Goal: Task Accomplishment & Management: Complete application form

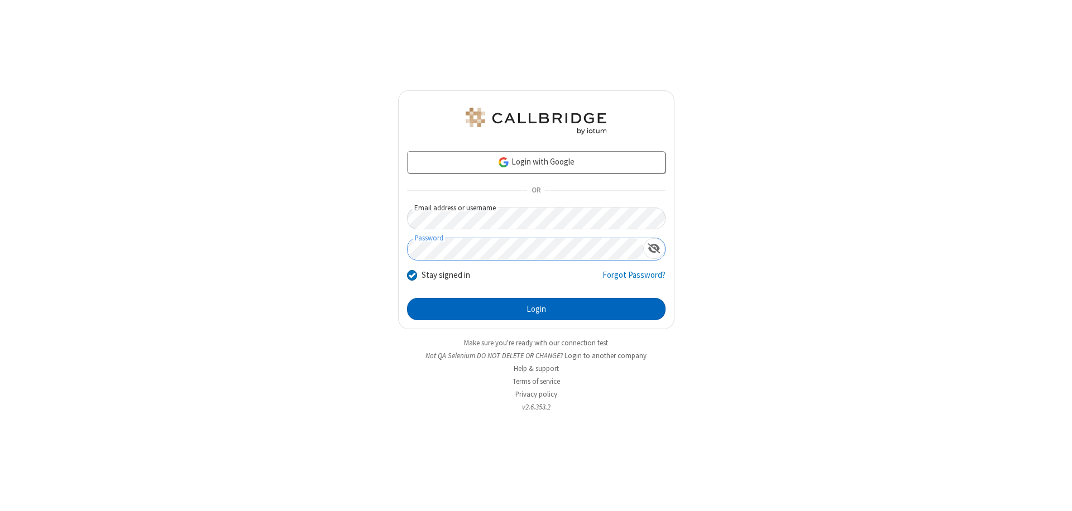
click at [536, 309] on button "Login" at bounding box center [536, 309] width 258 height 22
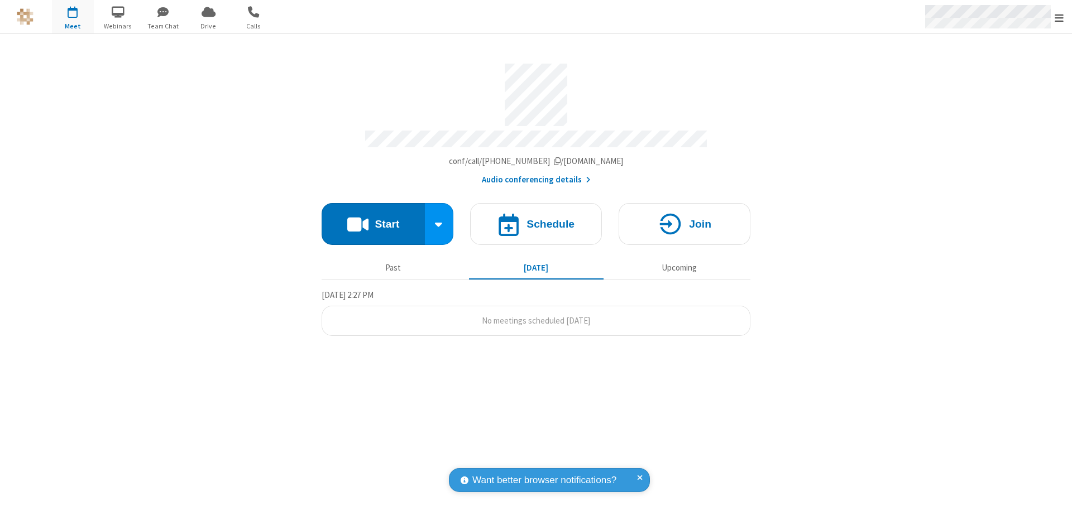
click at [1059, 17] on span "Open menu" at bounding box center [1059, 17] width 9 height 11
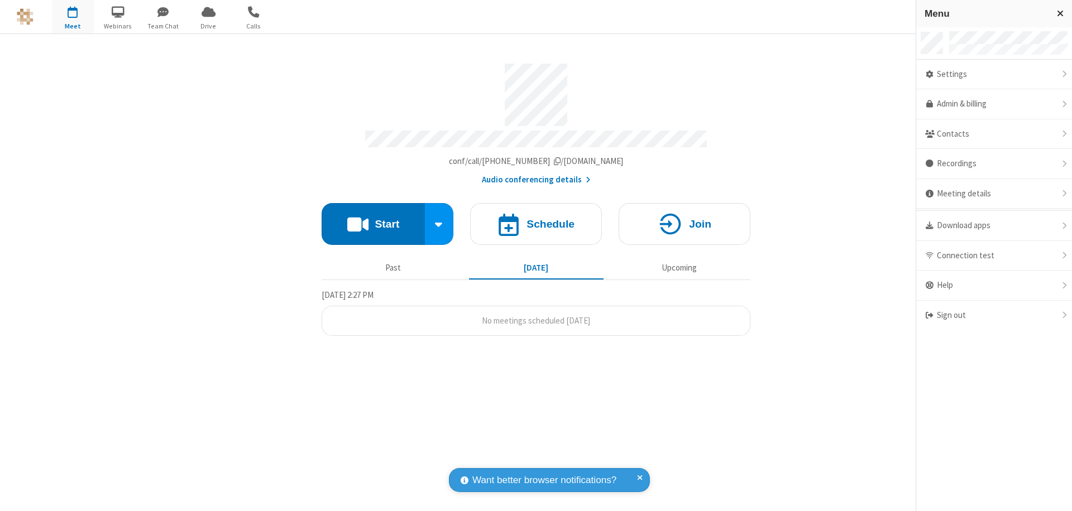
click at [73, 17] on span "button" at bounding box center [73, 11] width 42 height 19
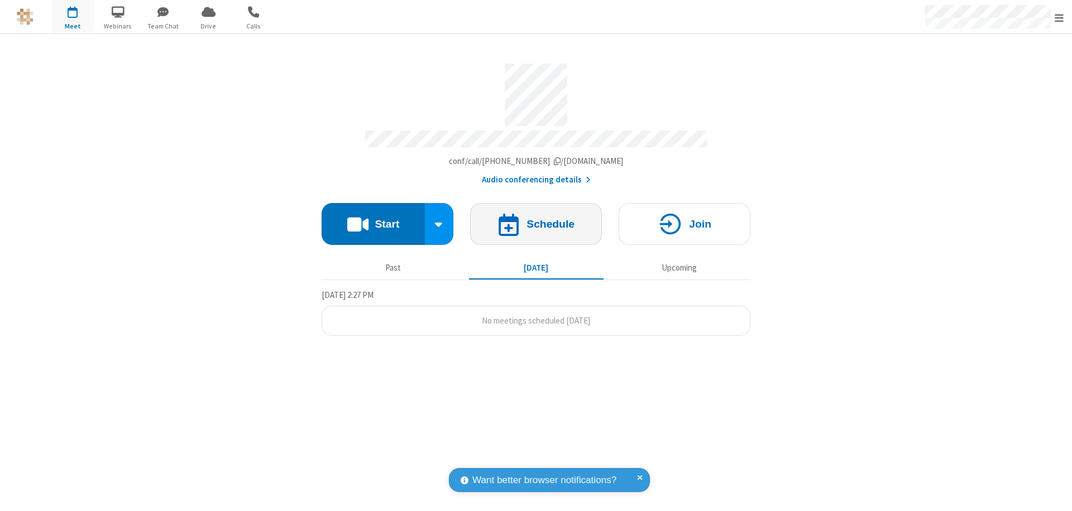
click at [536, 219] on h4 "Schedule" at bounding box center [550, 224] width 48 height 11
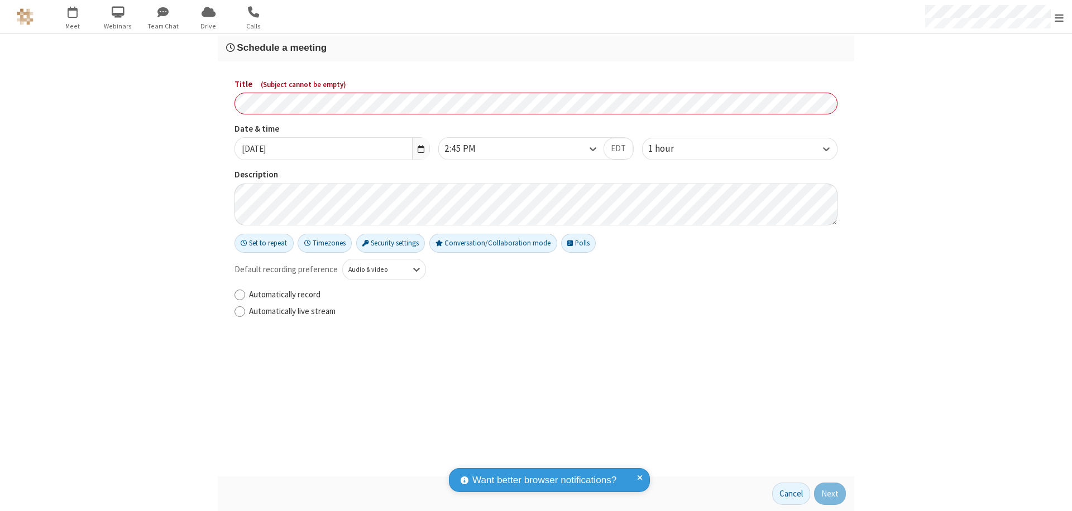
click at [536, 47] on h3 "Schedule a meeting" at bounding box center [536, 47] width 620 height 11
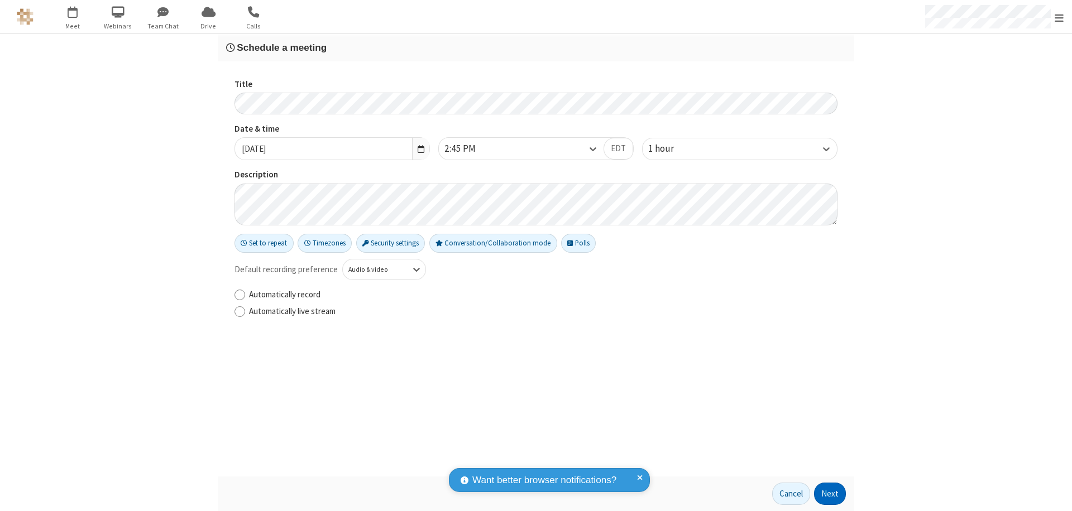
click at [830, 494] on button "Next" at bounding box center [830, 494] width 32 height 22
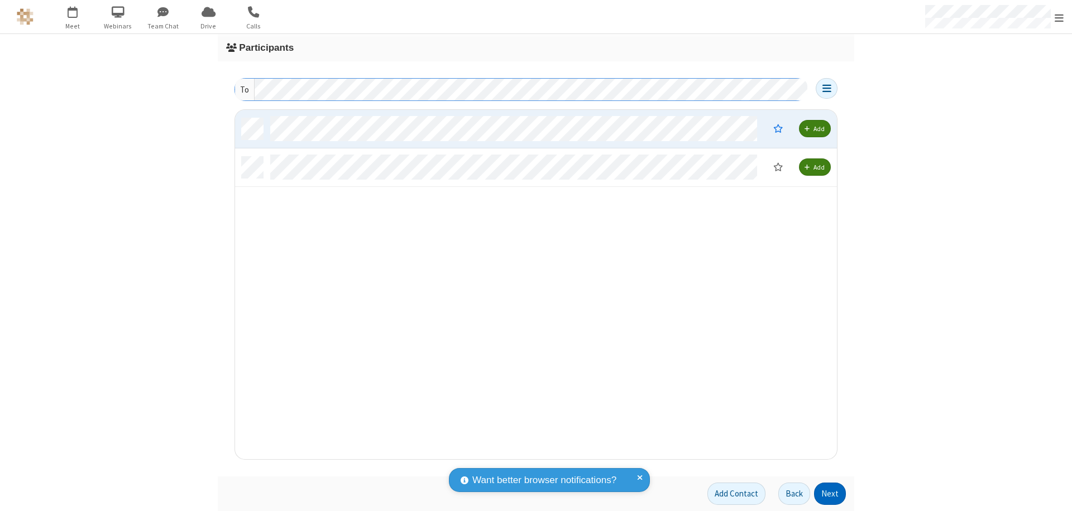
click at [830, 494] on button "Next" at bounding box center [830, 494] width 32 height 22
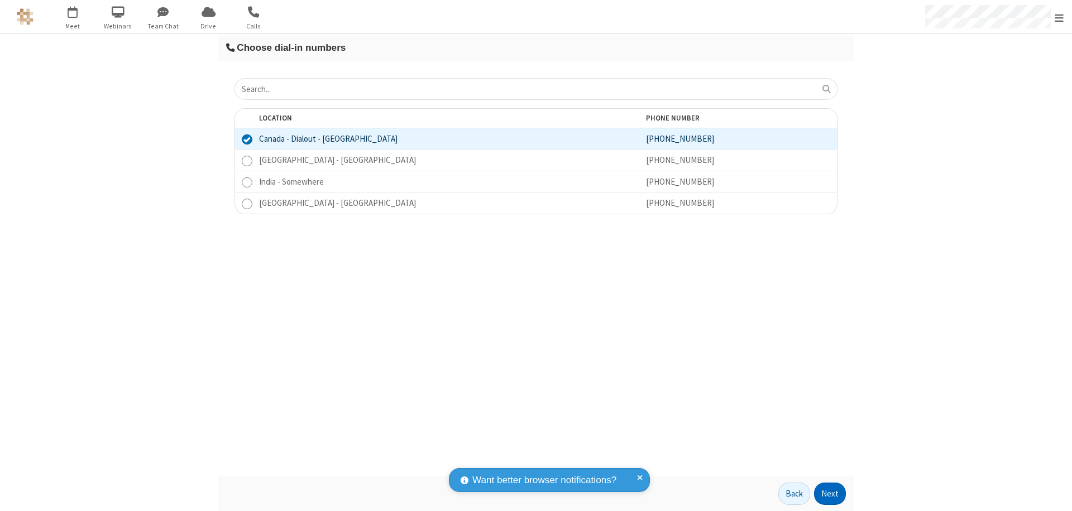
click at [830, 494] on button "Next" at bounding box center [830, 494] width 32 height 22
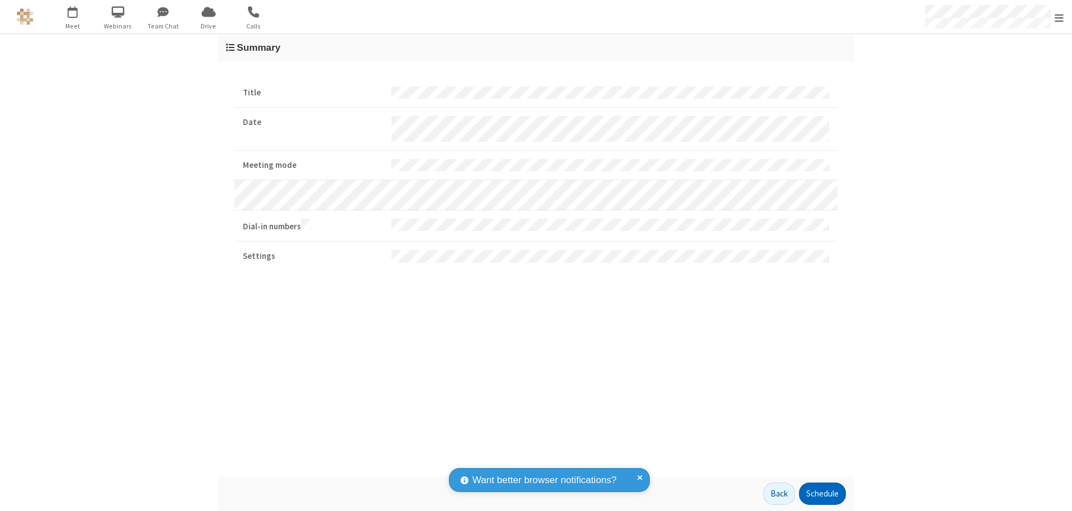
click at [822, 494] on button "Schedule" at bounding box center [822, 494] width 47 height 22
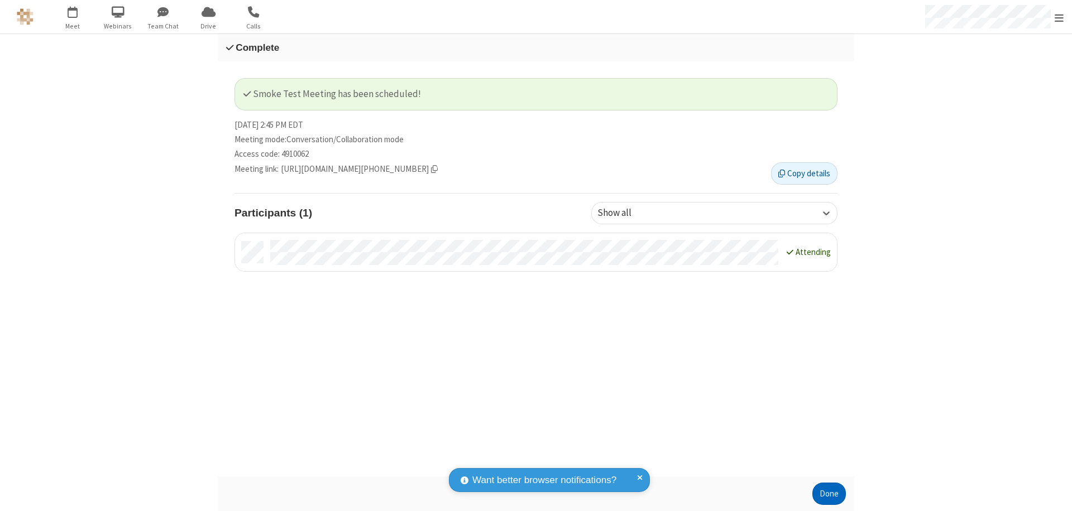
click at [829, 494] on button "Done" at bounding box center [828, 494] width 33 height 22
